Goal: Information Seeking & Learning: Learn about a topic

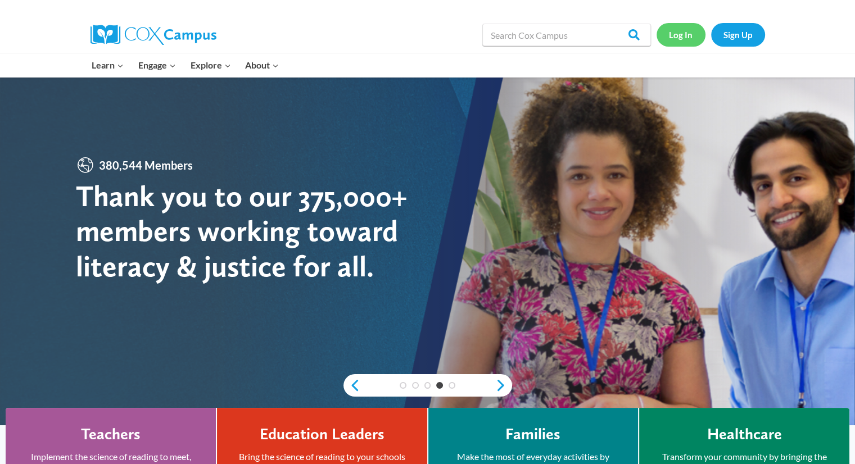
click at [679, 35] on link "Log In" at bounding box center [681, 34] width 49 height 23
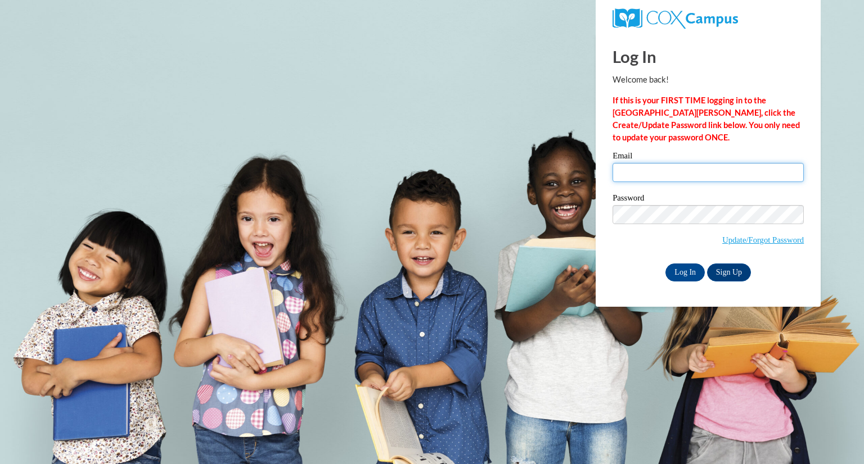
click at [664, 178] on input "Email" at bounding box center [707, 172] width 191 height 19
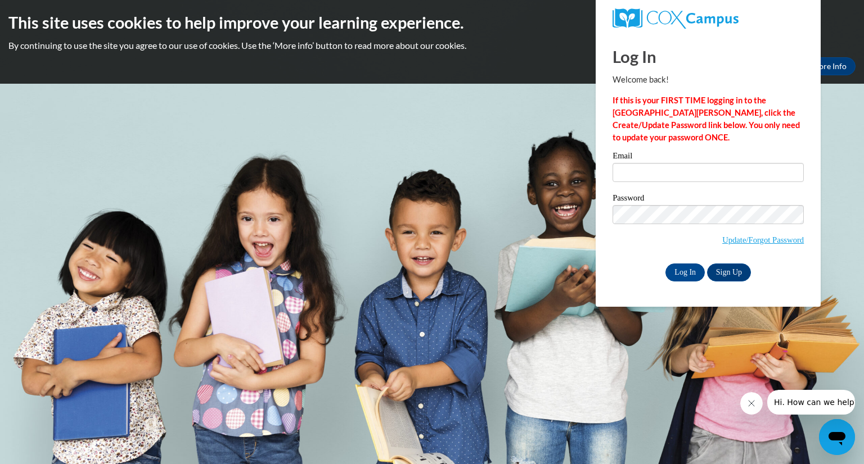
click at [748, 124] on strong "If this is your FIRST TIME logging in to the NEW Cox Campus, click the Create/U…" at bounding box center [705, 119] width 187 height 47
click at [726, 172] on input "Email" at bounding box center [707, 172] width 191 height 19
click at [724, 174] on input "Email" at bounding box center [707, 172] width 191 height 19
type input "jessie_lynn1@yahoo.com"
click at [665, 264] on input "Log In" at bounding box center [684, 273] width 39 height 18
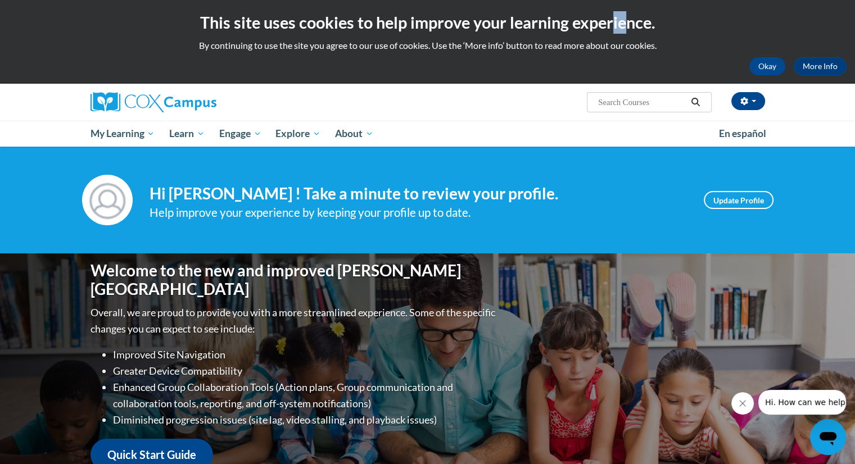
drag, startPoint x: 612, startPoint y: 29, endPoint x: 624, endPoint y: 31, distance: 12.6
click at [624, 31] on h2 "This site uses cookies to help improve your learning experience." at bounding box center [427, 22] width 838 height 22
click at [632, 105] on input "Search..." at bounding box center [642, 102] width 90 height 13
click at [648, 97] on input "Search..." at bounding box center [642, 102] width 90 height 13
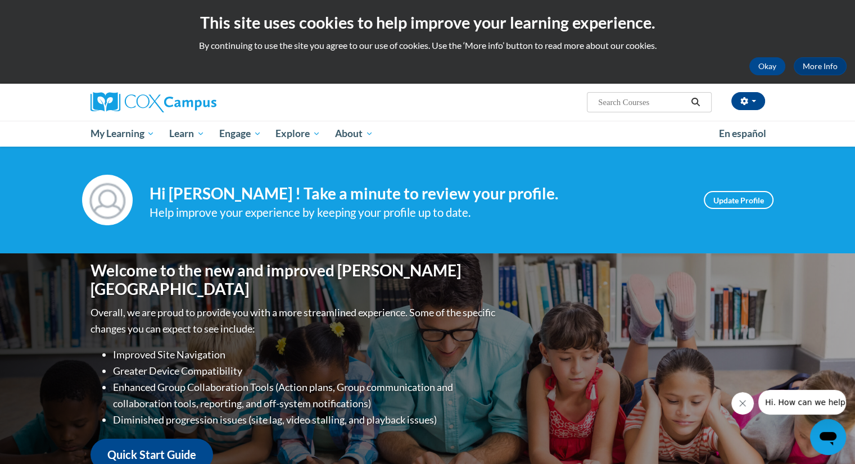
click at [648, 97] on input "Search..." at bounding box center [642, 102] width 90 height 13
click at [725, 203] on link "Update Profile" at bounding box center [739, 200] width 70 height 18
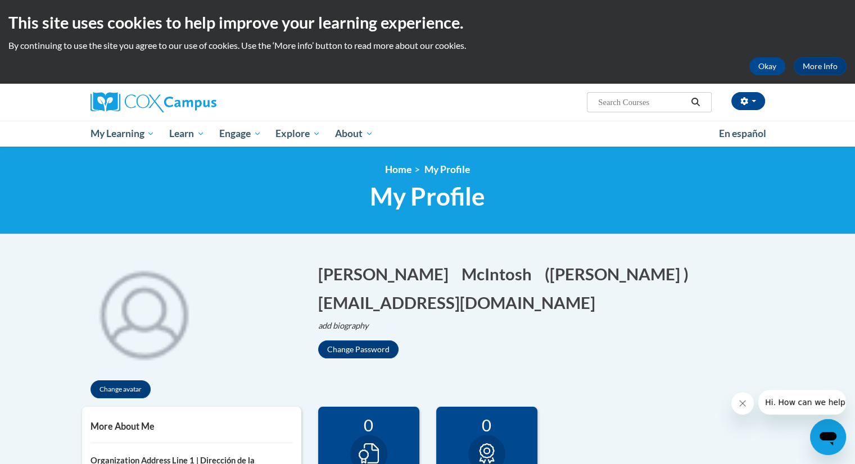
click at [666, 103] on input "Search..." at bounding box center [642, 102] width 90 height 13
click at [656, 101] on input "Search..." at bounding box center [642, 102] width 90 height 13
click at [657, 98] on input "Search..." at bounding box center [642, 102] width 90 height 13
type input "AT137194"
click at [693, 98] on icon "Search" at bounding box center [696, 102] width 10 height 8
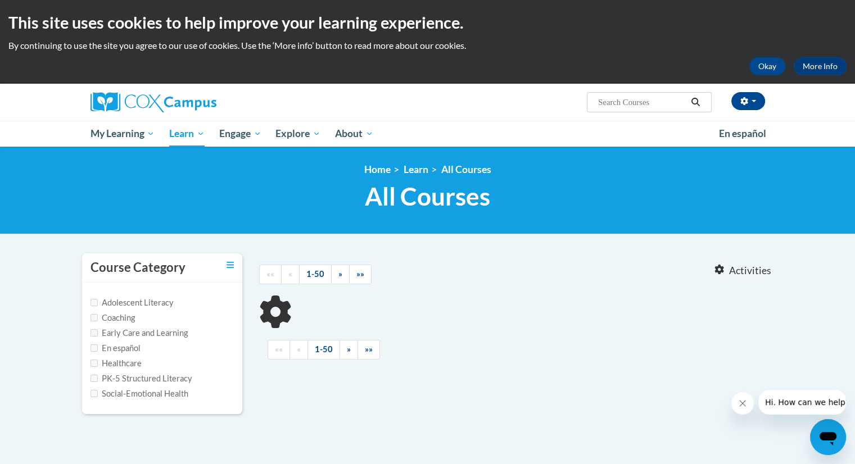
type input "AT137194"
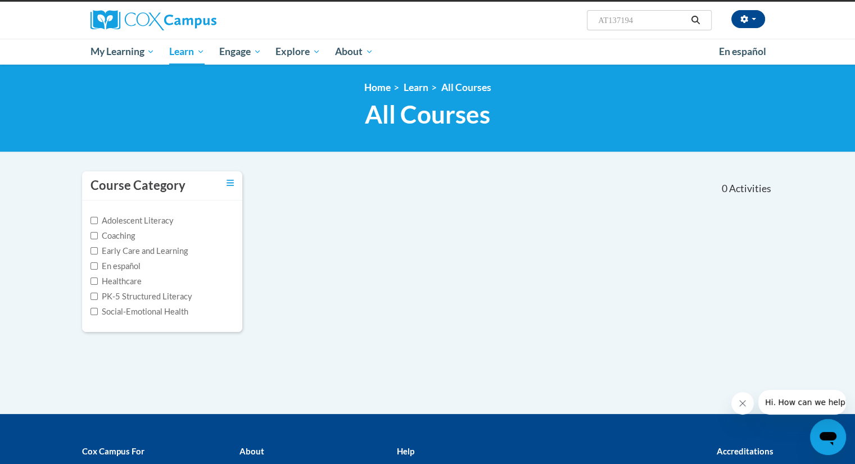
scroll to position [81, 0]
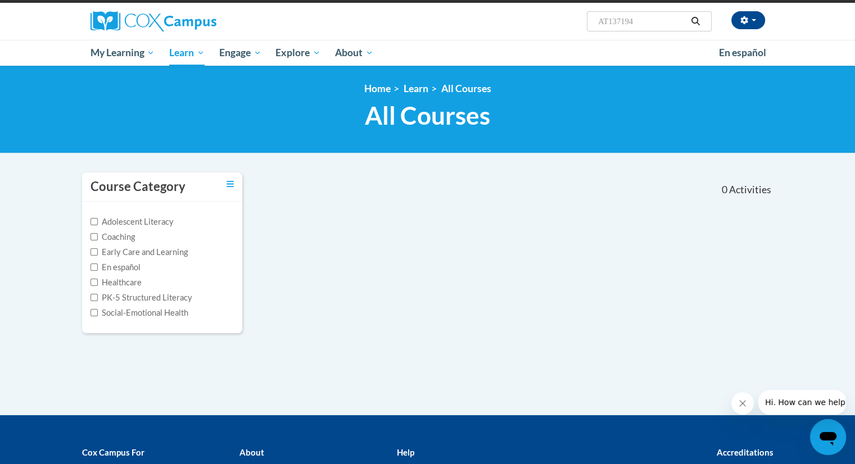
click at [98, 249] on label "Early Care and Learning" at bounding box center [139, 252] width 97 height 12
click at [98, 249] on input "Early Care and Learning" at bounding box center [94, 252] width 7 height 7
checkbox input "true"
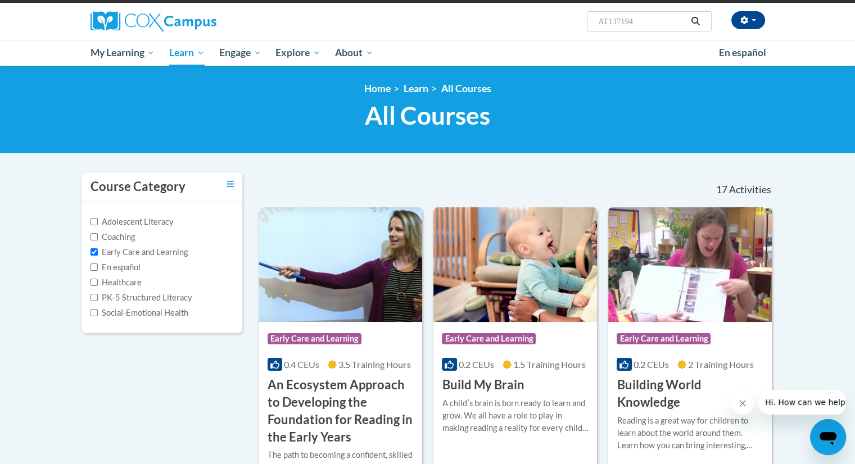
click at [700, 22] on icon "Search" at bounding box center [696, 21] width 10 height 8
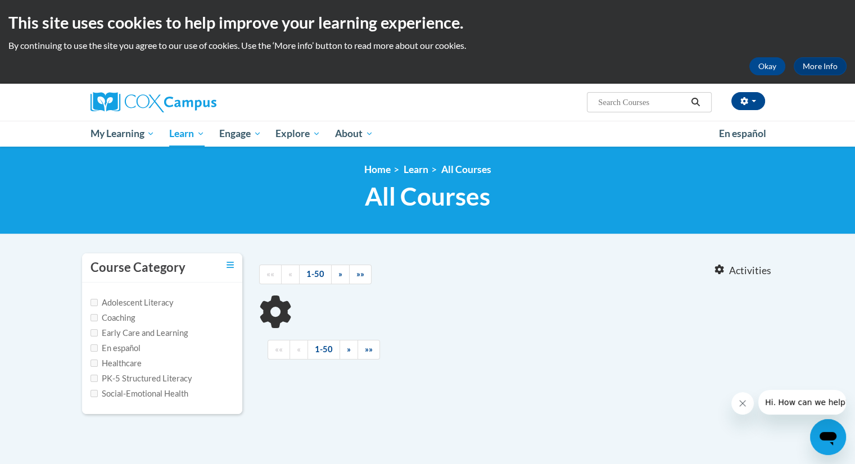
type input "AT137194"
click at [650, 105] on input "AT137194" at bounding box center [642, 102] width 90 height 13
type input "build my brain"
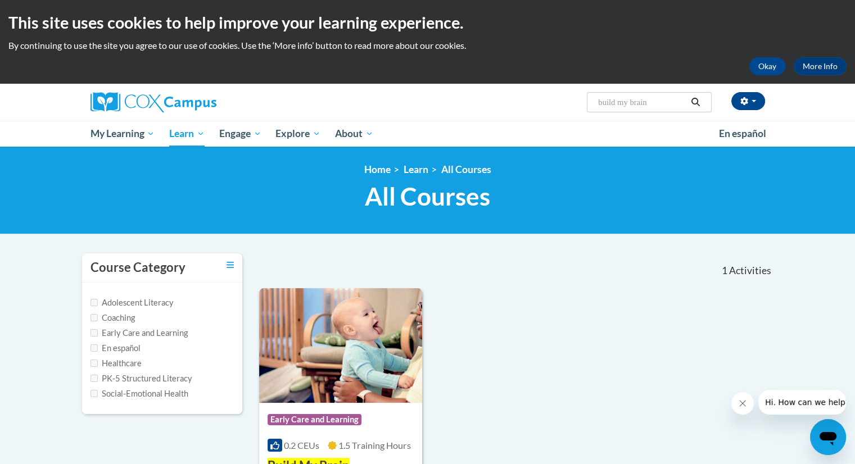
scroll to position [202, 0]
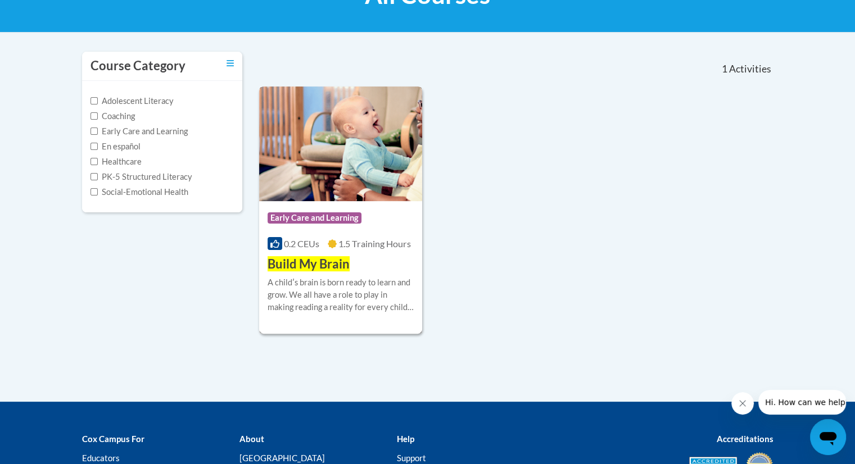
click at [389, 229] on div "Course Category: Early Care and Learning" at bounding box center [341, 219] width 147 height 25
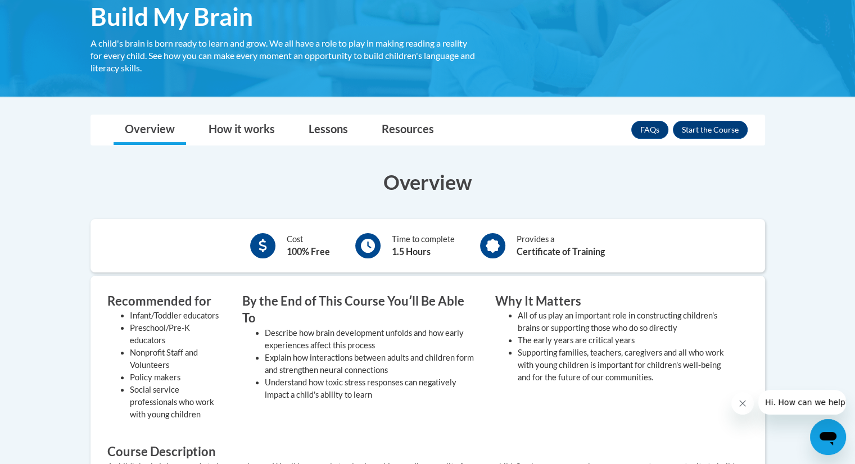
scroll to position [199, 0]
